Goal: Task Accomplishment & Management: Use online tool/utility

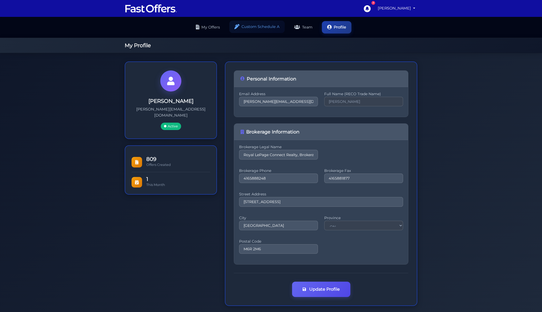
click at [263, 29] on link "Custom Schedule A" at bounding box center [256, 27] width 55 height 12
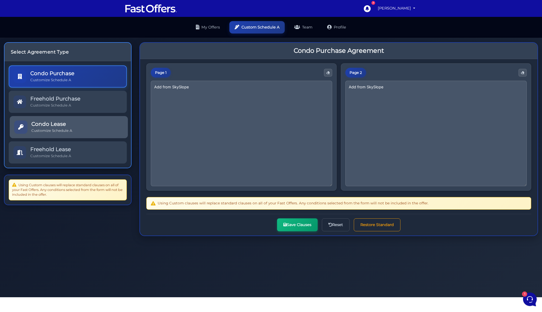
click at [76, 125] on link "Condo Lease Customize Schedule A" at bounding box center [69, 127] width 118 height 22
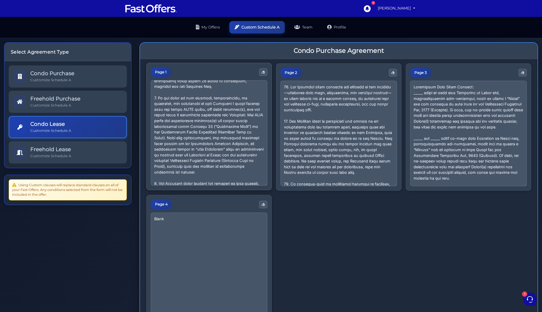
scroll to position [55, 0]
drag, startPoint x: 175, startPoint y: 169, endPoint x: 141, endPoint y: 97, distance: 79.4
click at [141, 97] on div "Page 1 Page 2 Page 3 Page 4 Blank" at bounding box center [339, 213] width 398 height 308
paste textarea "(Standard Form of Lease)"
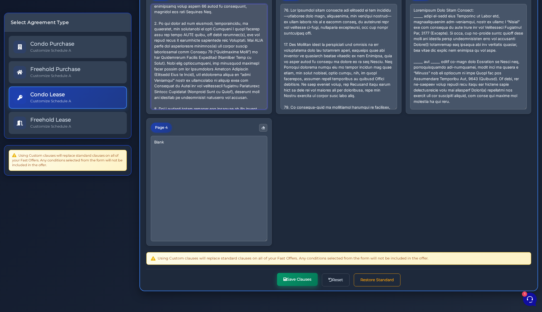
scroll to position [76, 0]
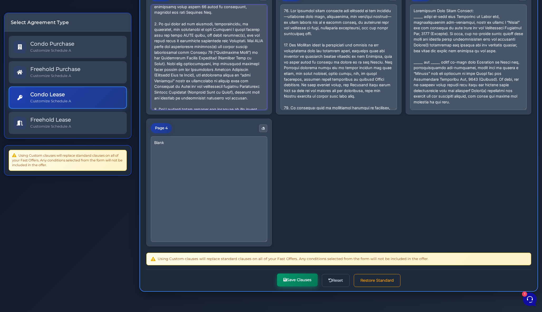
type textarea "8. “Loremips/Dolors” ametcons adi elitse do eiusmodtem incidid ut lab etdolore,…"
click at [295, 280] on button "Save Clauses" at bounding box center [297, 280] width 41 height 13
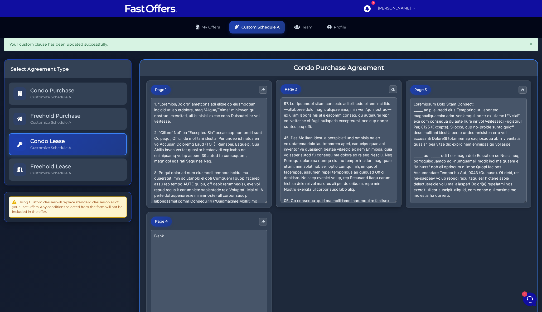
scroll to position [3, 0]
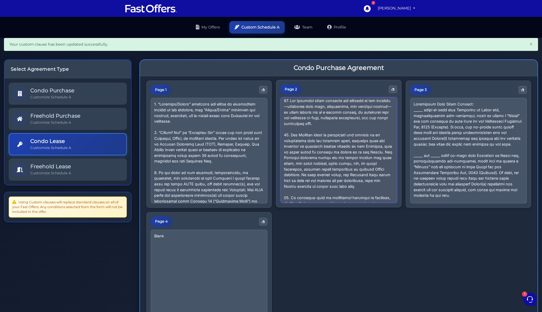
drag, startPoint x: 348, startPoint y: 182, endPoint x: 280, endPoint y: 133, distance: 83.8
click at [280, 133] on div "Page 2" at bounding box center [339, 144] width 126 height 128
paste textarea "pay all maintenance fees and property taxes, including any services or utilitie…"
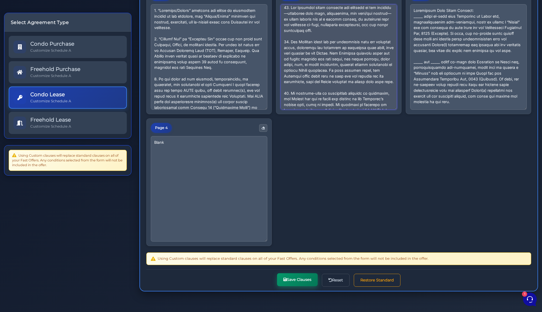
scroll to position [93, 0]
type textarea "10. The Landlord shall maintain the exterior of the property—including lawn car…"
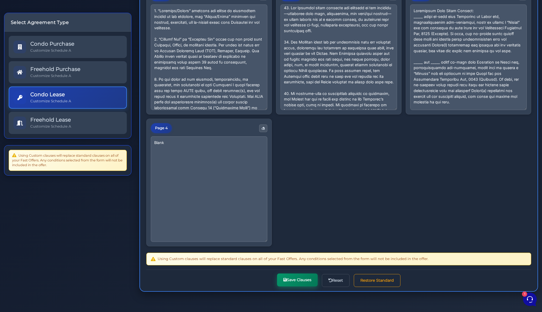
click at [298, 279] on button "Save Clauses" at bounding box center [297, 280] width 41 height 13
